Goal: Information Seeking & Learning: Check status

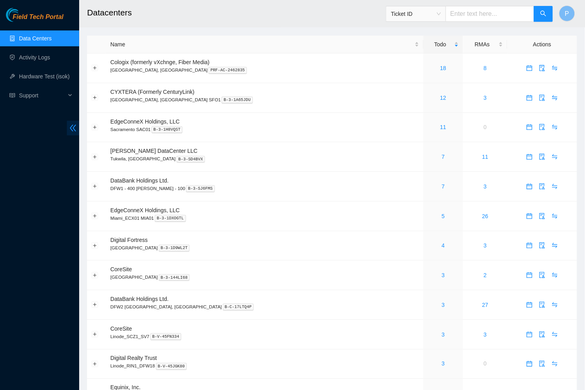
click at [75, 128] on icon "double-left" at bounding box center [73, 128] width 8 height 8
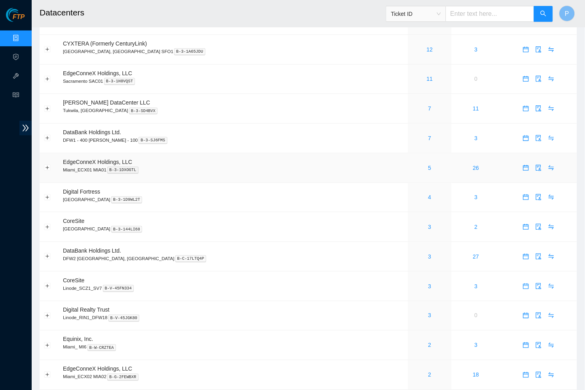
scroll to position [50, 0]
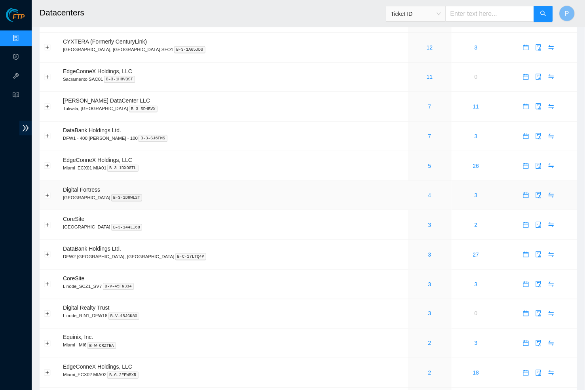
click at [428, 192] on link "4" at bounding box center [429, 195] width 3 height 6
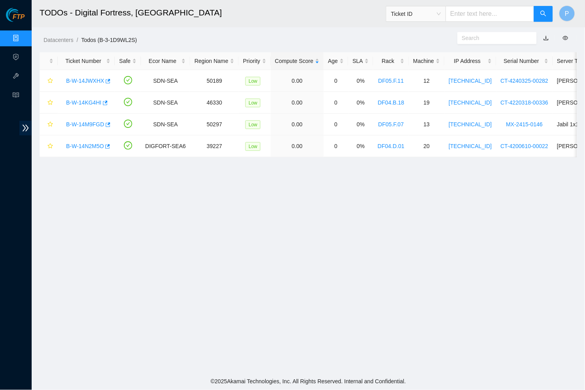
click at [23, 35] on link "Data Centers" at bounding box center [39, 38] width 32 height 6
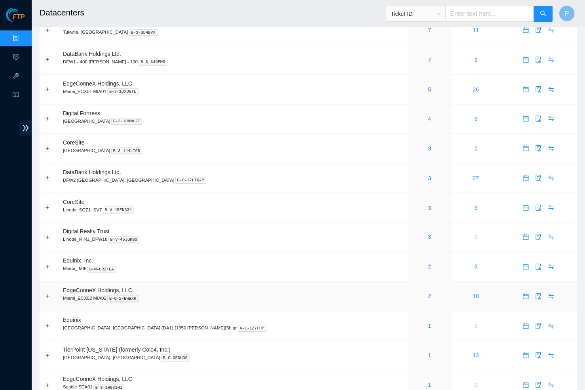
scroll to position [122, 0]
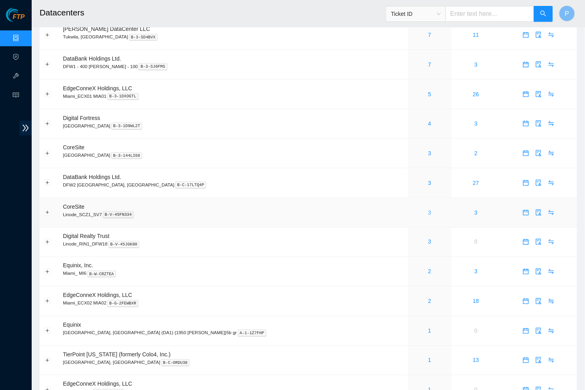
click at [428, 209] on link "3" at bounding box center [429, 212] width 3 height 6
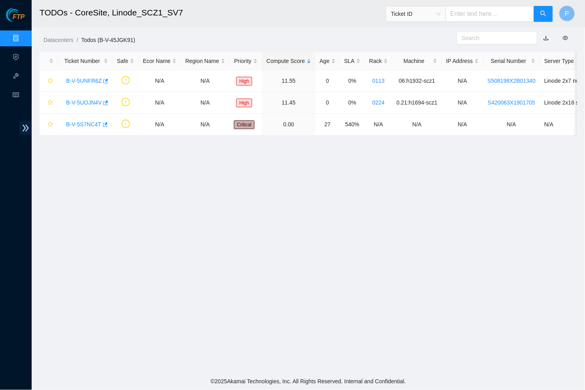
click at [23, 35] on link "Data Centers" at bounding box center [39, 38] width 32 height 6
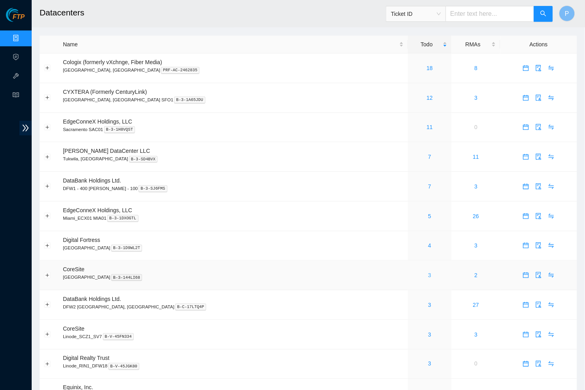
click at [428, 272] on link "3" at bounding box center [429, 275] width 3 height 6
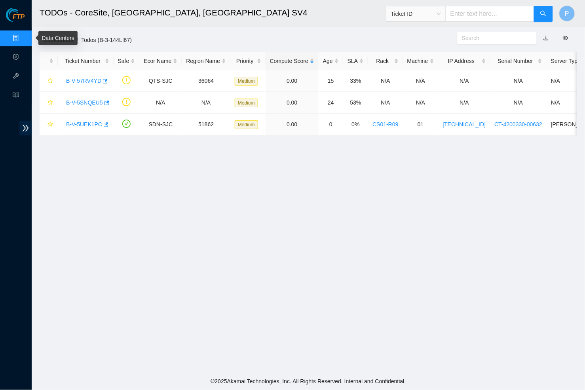
click at [23, 36] on link "Data Centers" at bounding box center [39, 38] width 32 height 6
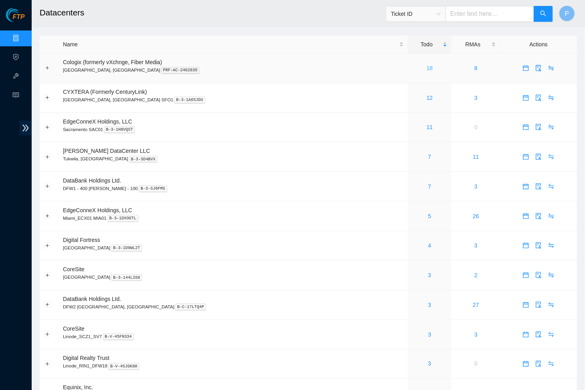
click at [426, 67] on link "18" at bounding box center [429, 68] width 6 height 6
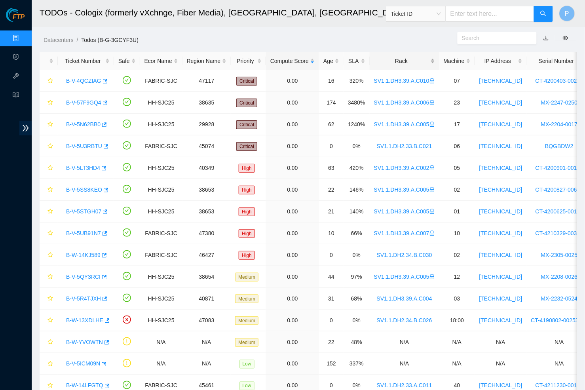
click at [388, 58] on div "Rack" at bounding box center [404, 61] width 61 height 9
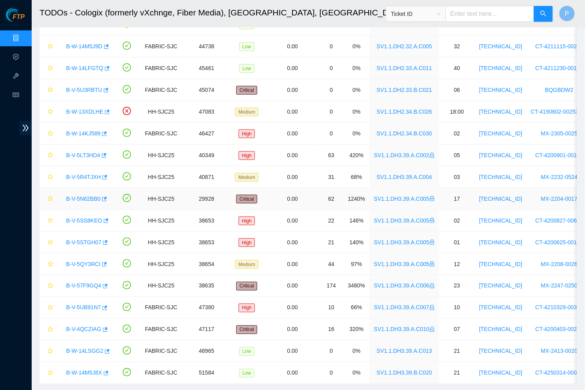
scroll to position [78, 0]
click at [76, 87] on link "B-V-5U3RBTU" at bounding box center [84, 90] width 36 height 6
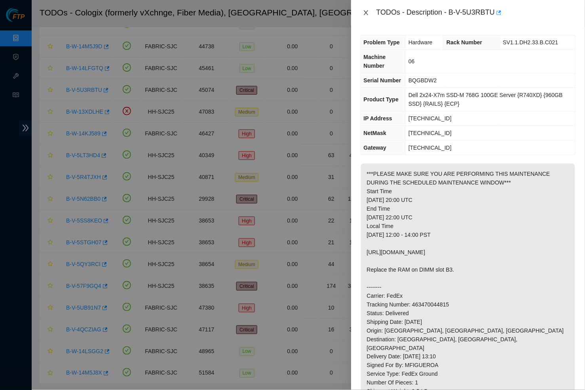
click at [367, 9] on icon "close" at bounding box center [366, 12] width 6 height 6
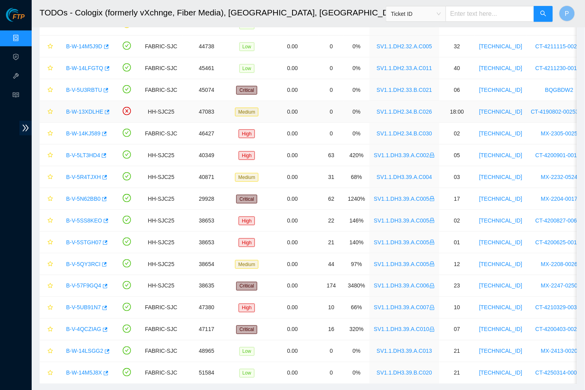
click at [79, 110] on link "B-W-13XDLHE" at bounding box center [84, 111] width 37 height 6
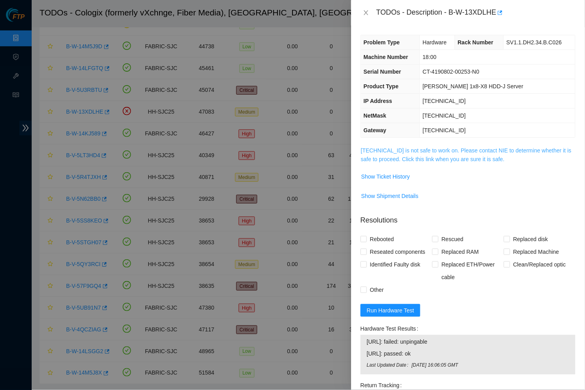
click at [425, 149] on link "[TECHNICAL_ID] is not safe to work on. Please contact NIE to determine whether …" at bounding box center [466, 154] width 210 height 15
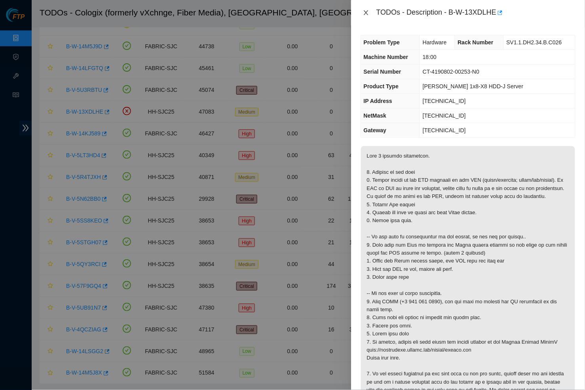
click at [365, 9] on icon "close" at bounding box center [366, 12] width 6 height 6
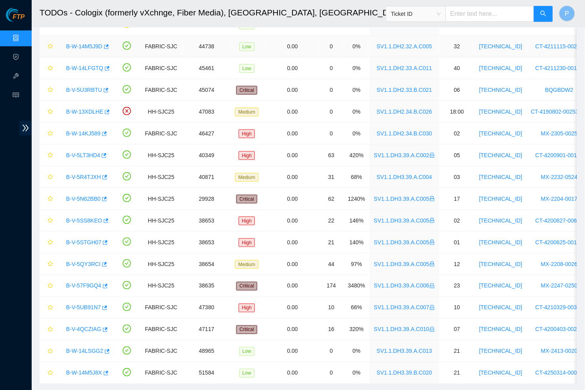
click at [86, 45] on link "B-W-14M5J9D" at bounding box center [84, 46] width 36 height 6
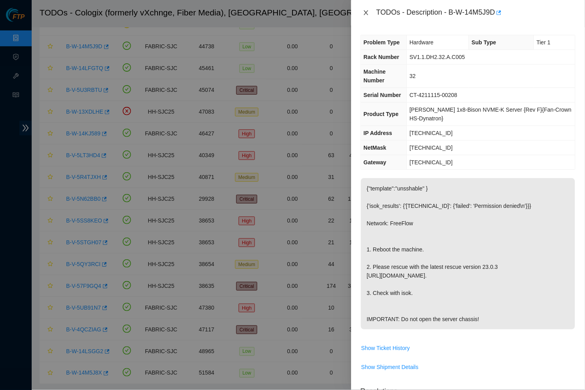
click at [361, 15] on button "Close" at bounding box center [365, 13] width 11 height 8
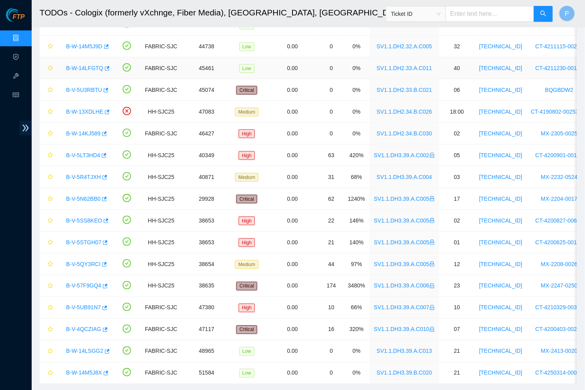
click at [77, 67] on link "B-W-14LFGTQ" at bounding box center [84, 68] width 37 height 6
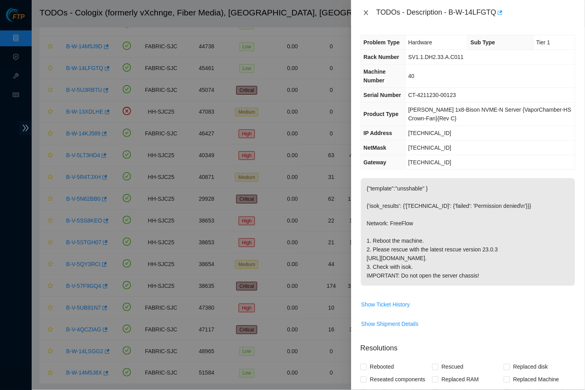
click at [370, 11] on button "Close" at bounding box center [365, 13] width 11 height 8
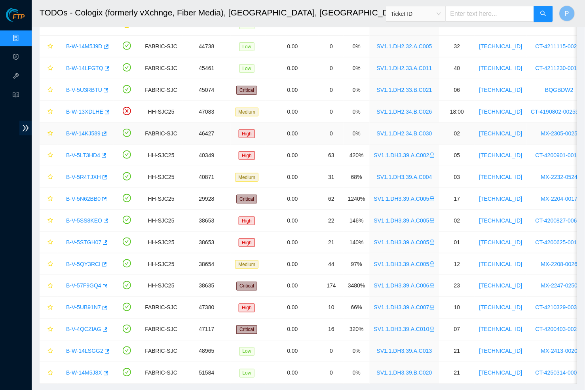
click at [87, 130] on link "B-W-14KJ589" at bounding box center [83, 133] width 34 height 6
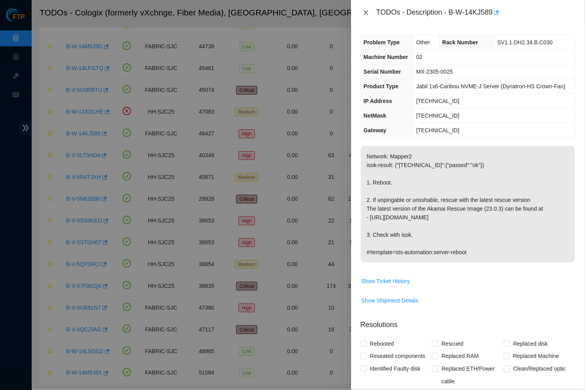
click at [365, 11] on icon "close" at bounding box center [366, 12] width 4 height 5
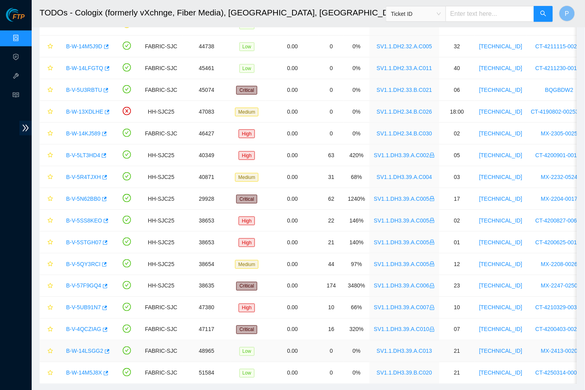
click at [83, 348] on link "B-W-14LSGG2" at bounding box center [84, 351] width 37 height 6
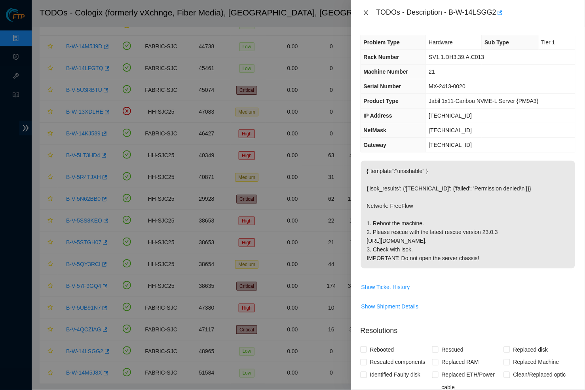
click at [367, 9] on icon "close" at bounding box center [366, 12] width 6 height 6
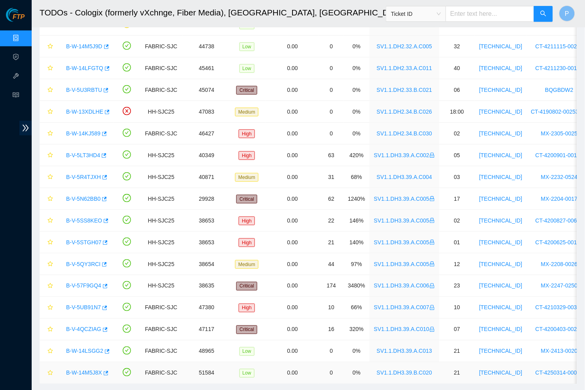
click at [81, 372] on link "B-W-14M5J8X" at bounding box center [84, 372] width 36 height 6
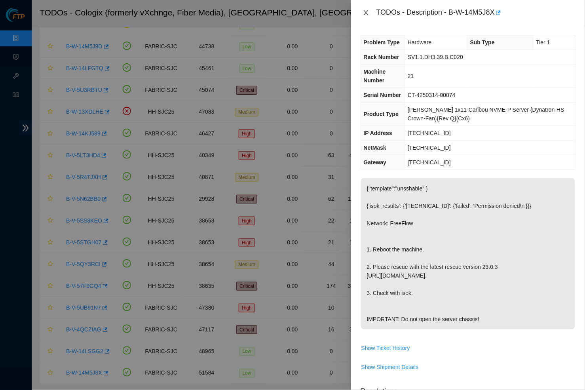
click at [367, 11] on icon "close" at bounding box center [366, 12] width 6 height 6
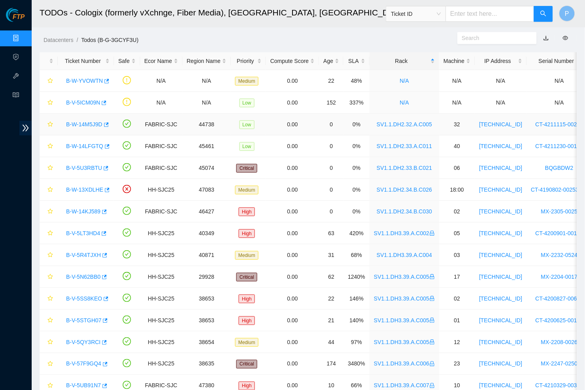
click at [86, 121] on link "B-W-14M5J9D" at bounding box center [84, 124] width 36 height 6
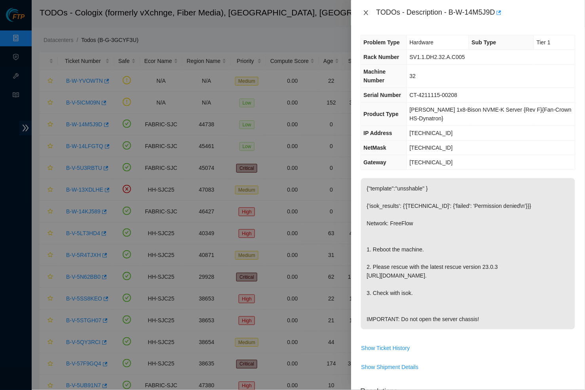
click at [362, 12] on button "Close" at bounding box center [365, 13] width 11 height 8
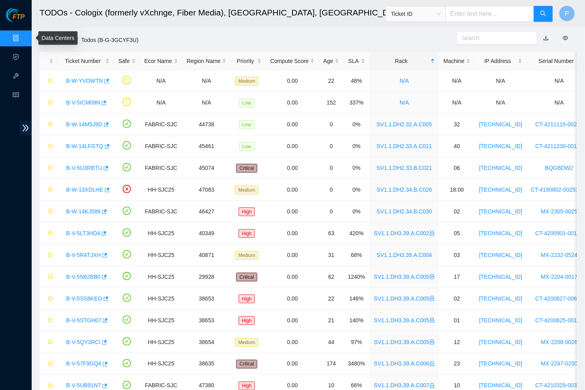
click at [23, 36] on link "Data Centers" at bounding box center [39, 38] width 32 height 6
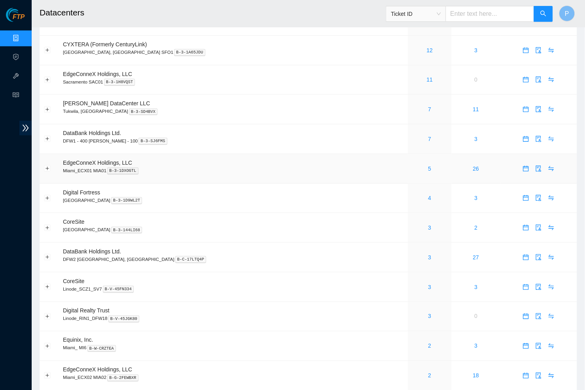
scroll to position [48, 0]
click at [428, 223] on link "3" at bounding box center [429, 226] width 3 height 6
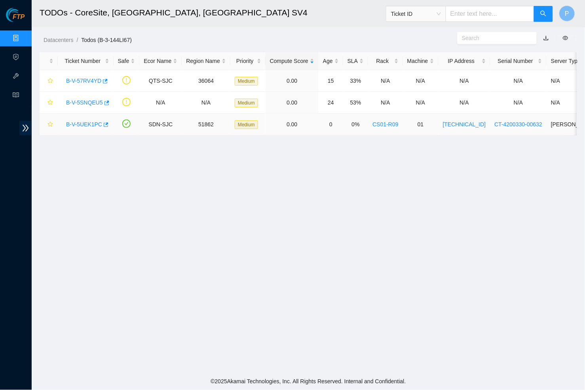
click at [78, 121] on link "B-V-5UEK1PC" at bounding box center [84, 124] width 36 height 6
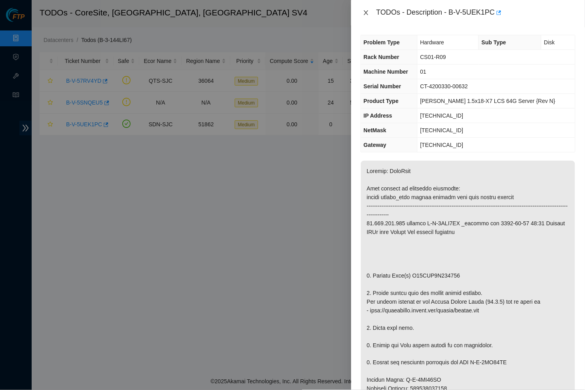
click at [363, 9] on icon "close" at bounding box center [366, 12] width 6 height 6
